Goal: Submit feedback/report problem: Submit feedback/report problem

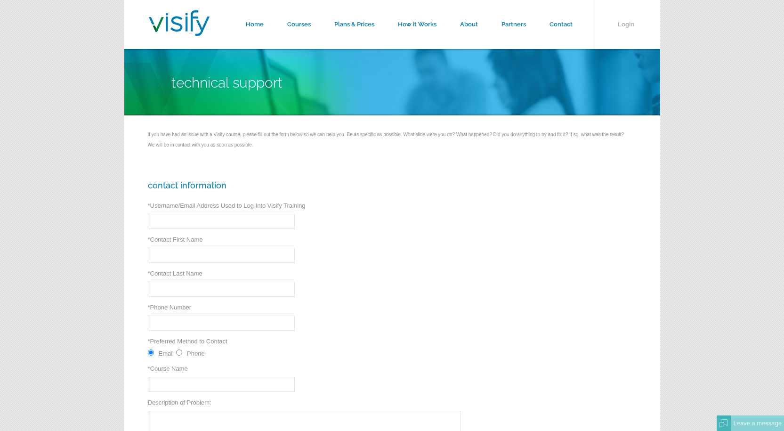
click at [199, 220] on input "* Username/Email Address Used to Log Into Visify Training" at bounding box center [221, 221] width 147 height 15
type input "aluna03@txtav.com"
click at [193, 258] on input "* Contact First Name" at bounding box center [221, 255] width 147 height 15
type input "Anthony"
type input "Luna"
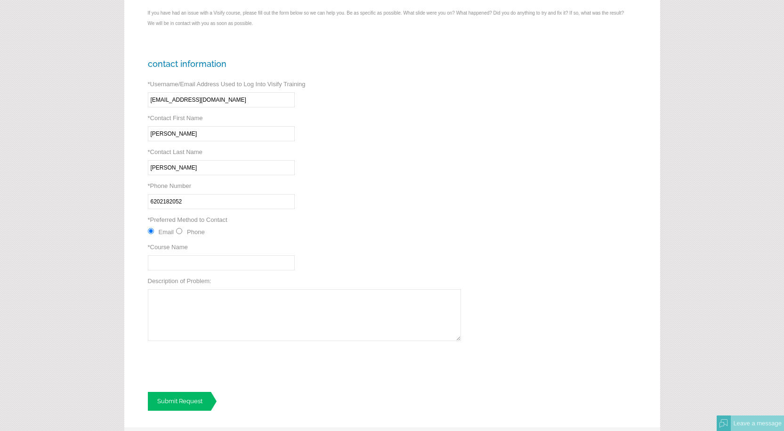
scroll to position [141, 0]
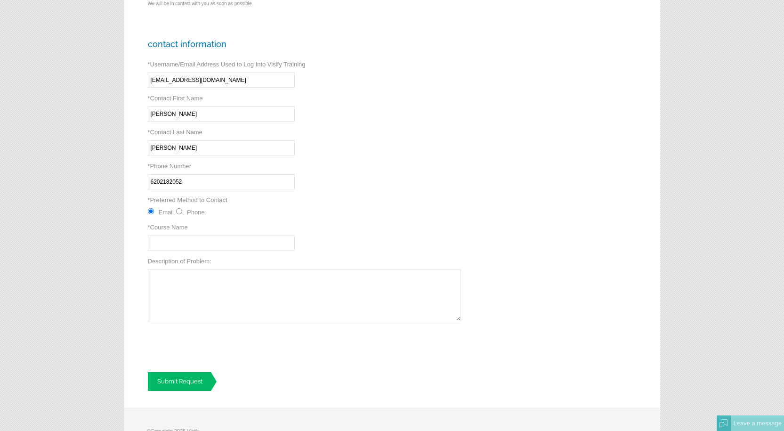
type input "6202182052"
click at [181, 244] on input "* Course Name" at bounding box center [221, 242] width 147 height 15
type input "Dot training"
click at [195, 281] on textarea "Description of Problem:" at bounding box center [304, 295] width 313 height 52
type textarea "every time i try to log in it won't let just says user cant be found"
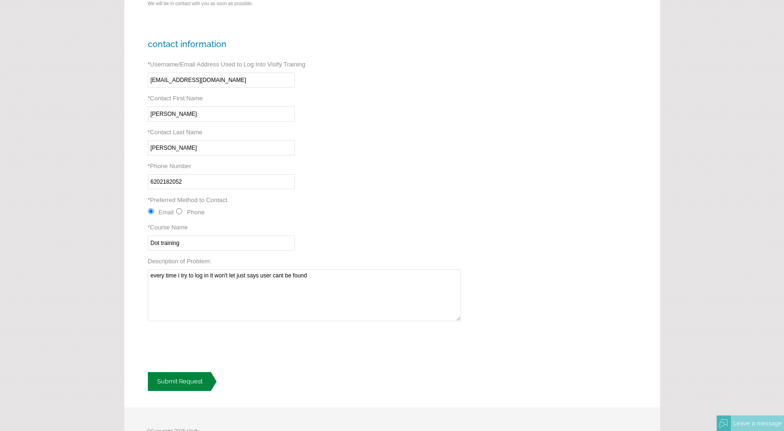
click at [190, 381] on link "Submit Request" at bounding box center [182, 381] width 69 height 19
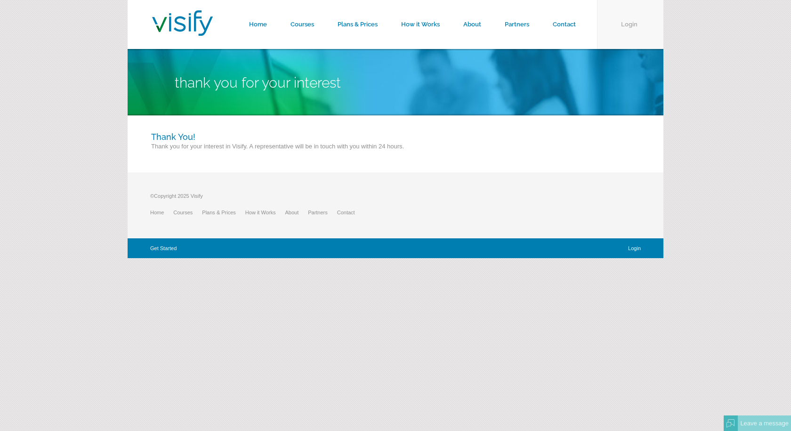
click at [630, 23] on link "Login" at bounding box center [630, 24] width 66 height 49
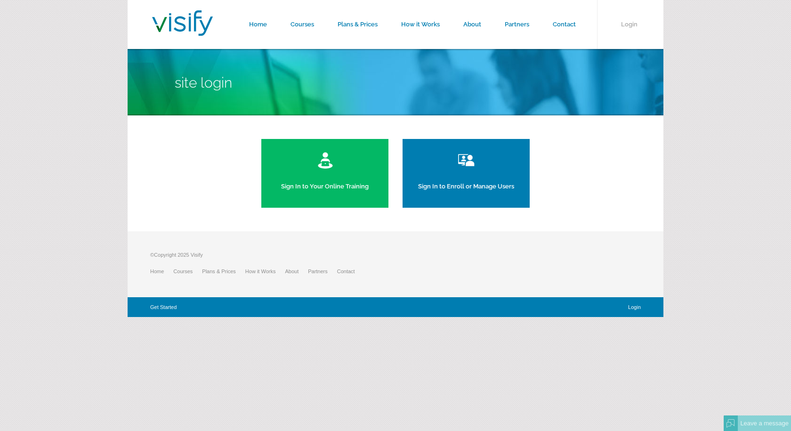
click at [324, 170] on link "Sign In to Your Online Training" at bounding box center [324, 173] width 127 height 69
